Goal: Task Accomplishment & Management: Manage account settings

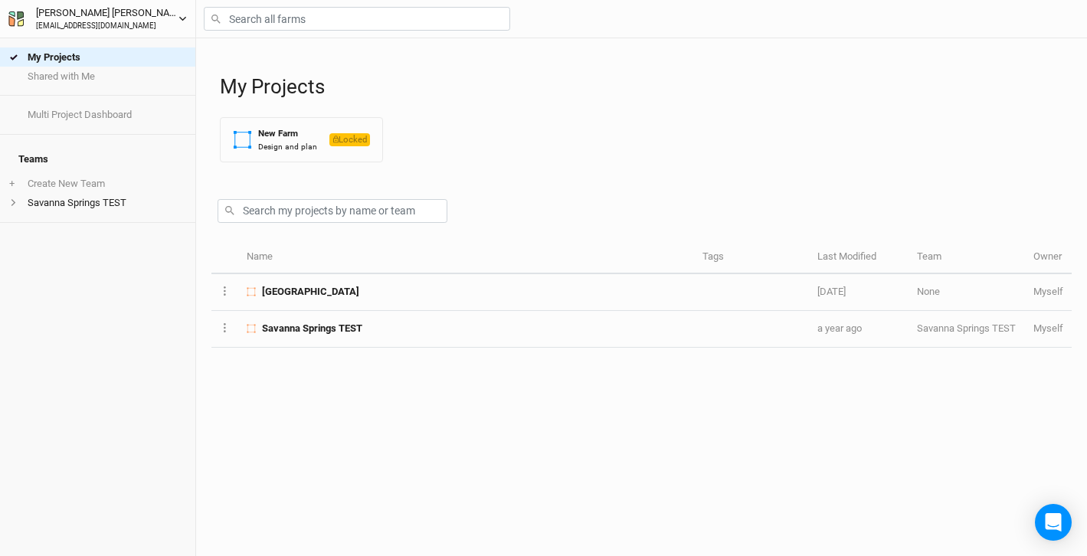
click at [182, 18] on icon "button" at bounding box center [182, 19] width 7 height 5
click at [125, 277] on div "My Projects Shared with Me Multi Project Dashboard Teams + Create New Team Sava…" at bounding box center [97, 297] width 195 height 518
click at [183, 29] on button "[PERSON_NAME] [EMAIL_ADDRESS][DOMAIN_NAME]" at bounding box center [98, 19] width 180 height 28
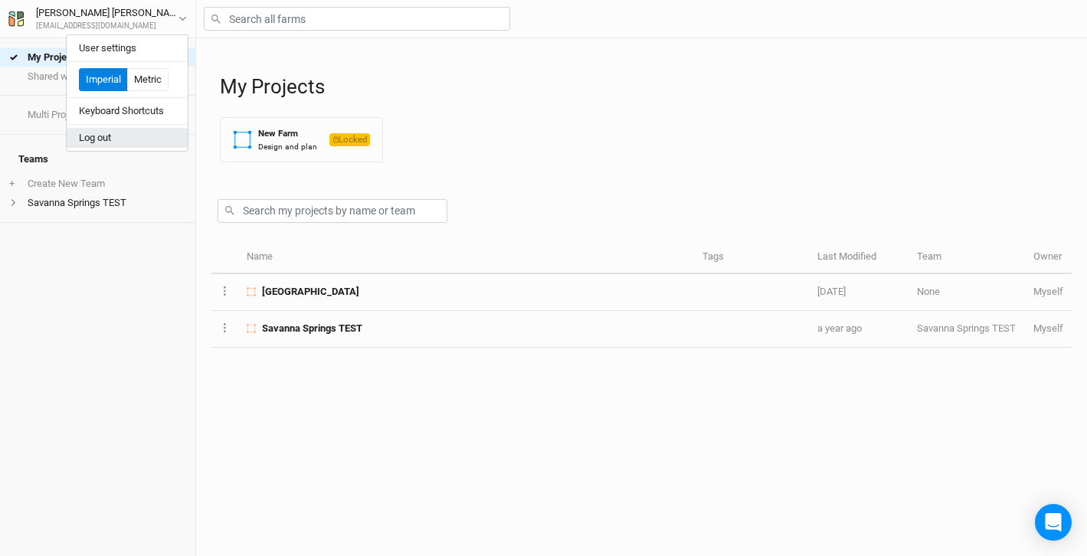
click at [101, 140] on button "Log out" at bounding box center [127, 138] width 121 height 20
